Goal: Information Seeking & Learning: Learn about a topic

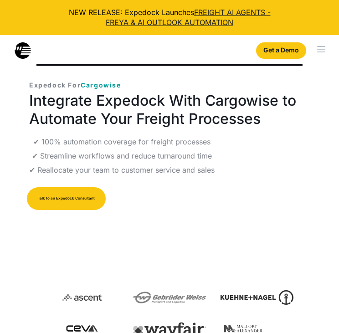
scroll to position [256, 0]
select select
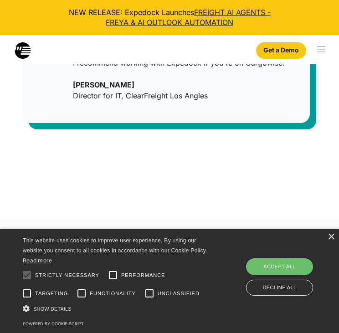
scroll to position [861, 0]
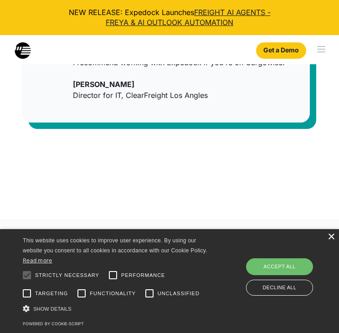
click at [334, 236] on div "×" at bounding box center [330, 237] width 7 height 7
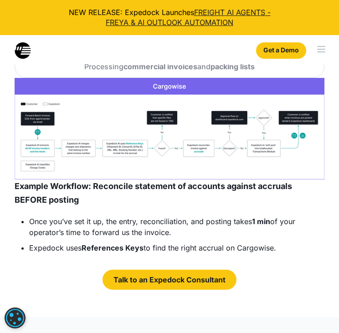
scroll to position [2065, 0]
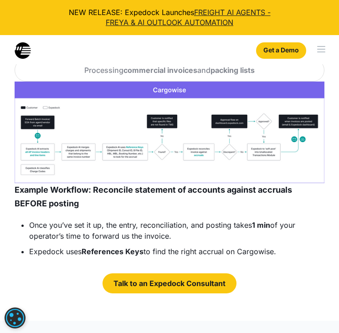
click at [109, 127] on img "open lightbox" at bounding box center [170, 133] width 310 height 102
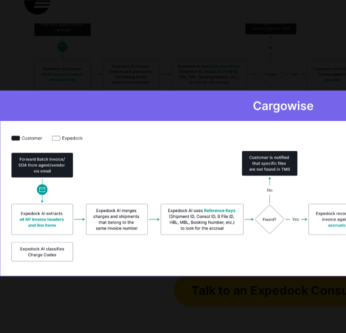
scroll to position [2129, 0]
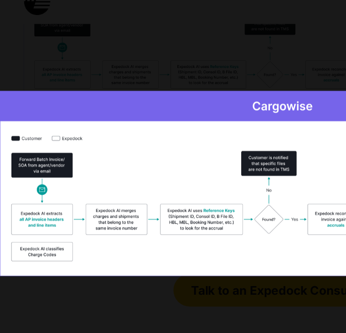
click at [103, 84] on div at bounding box center [173, 166] width 346 height 333
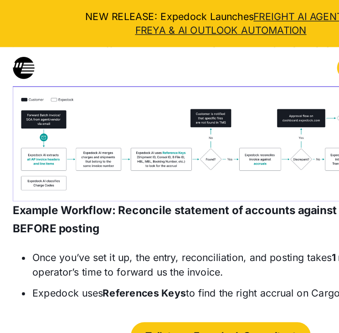
scroll to position [2098, 0]
